Goal: Navigation & Orientation: Find specific page/section

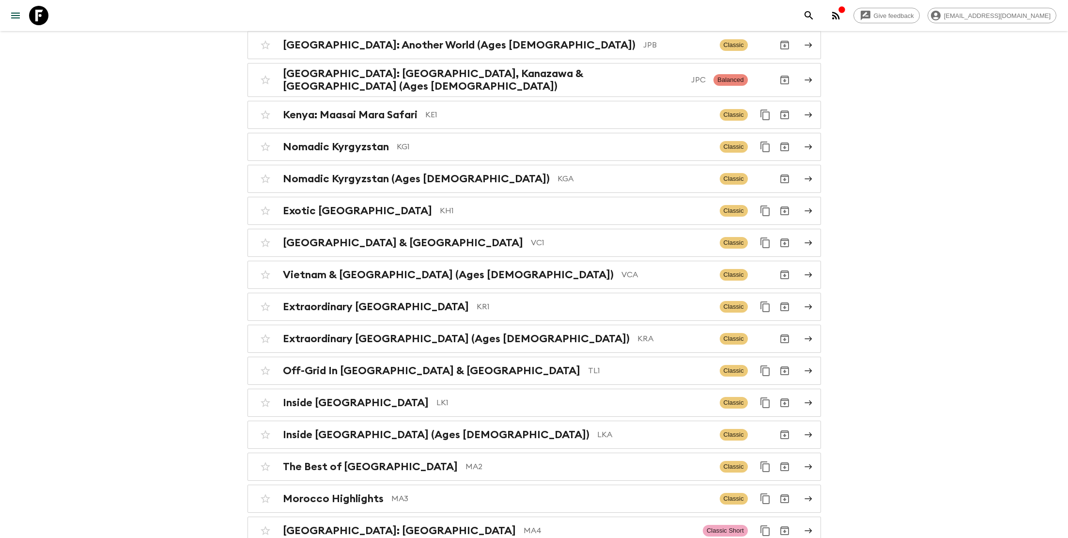
scroll to position [2496, 0]
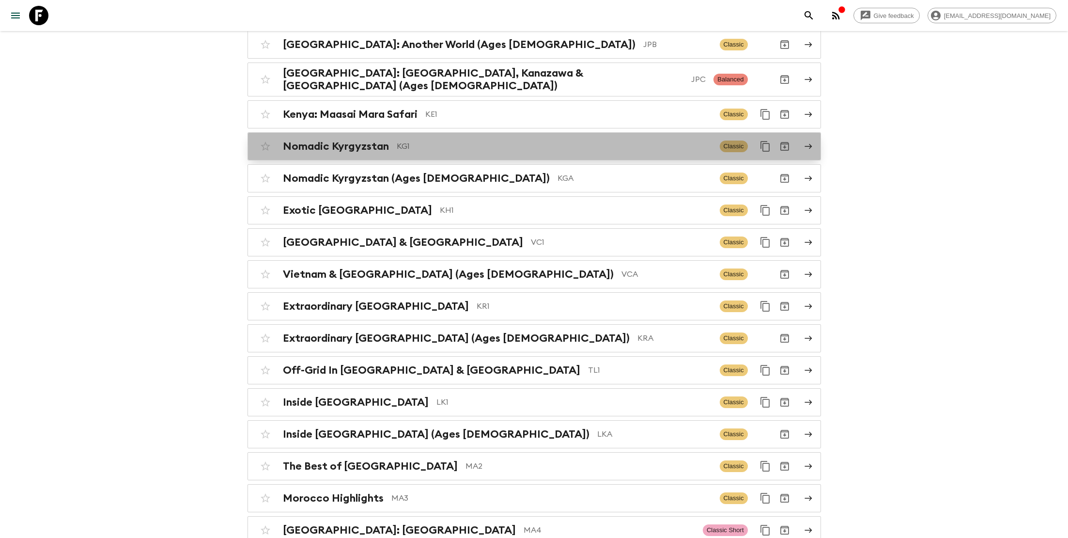
click at [415, 140] on p "KG1" at bounding box center [554, 146] width 315 height 12
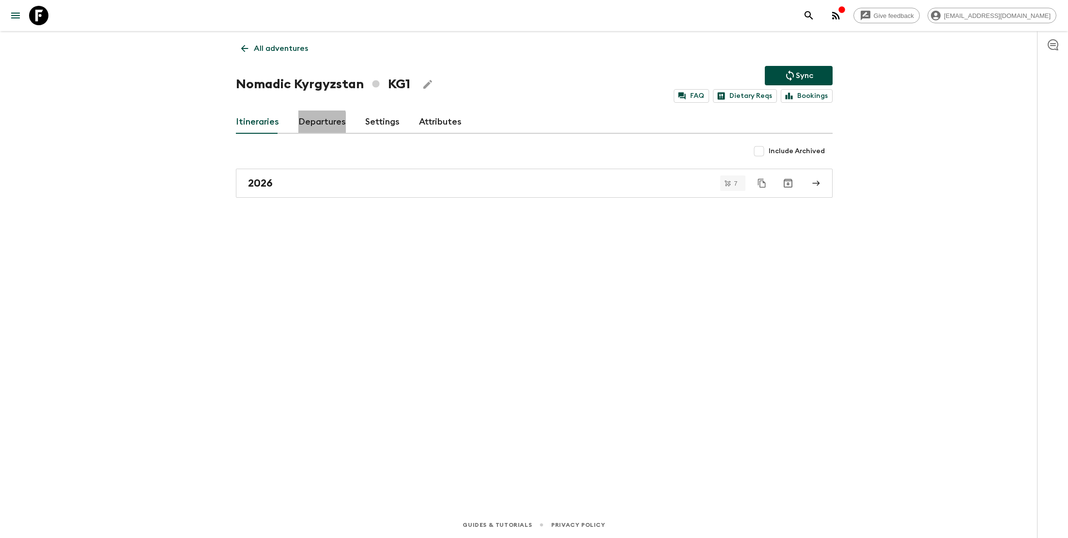
click at [305, 123] on link "Departures" at bounding box center [321, 121] width 47 height 23
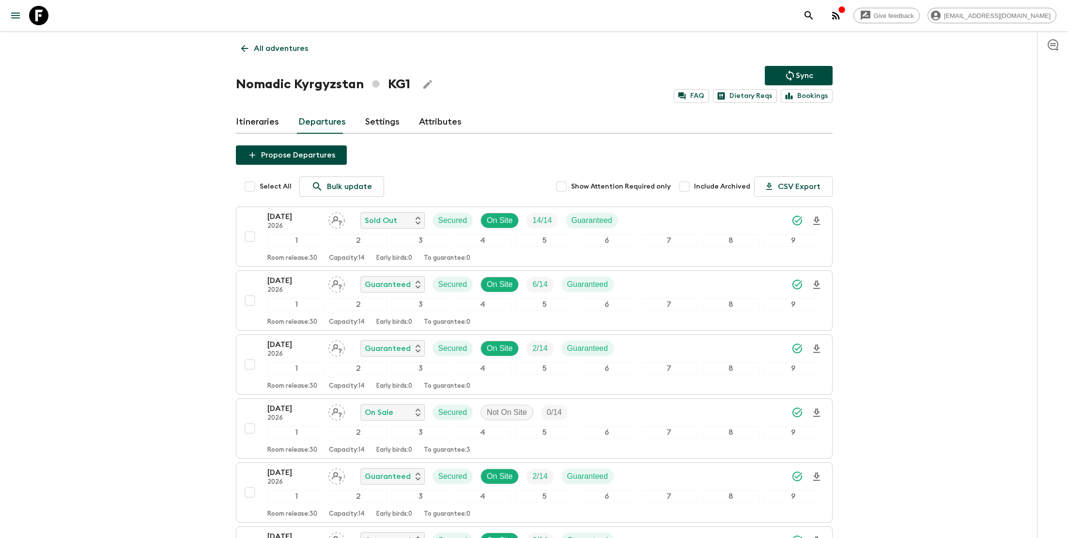
click at [267, 44] on p "All adventures" at bounding box center [281, 49] width 54 height 12
